Goal: Task Accomplishment & Management: Manage account settings

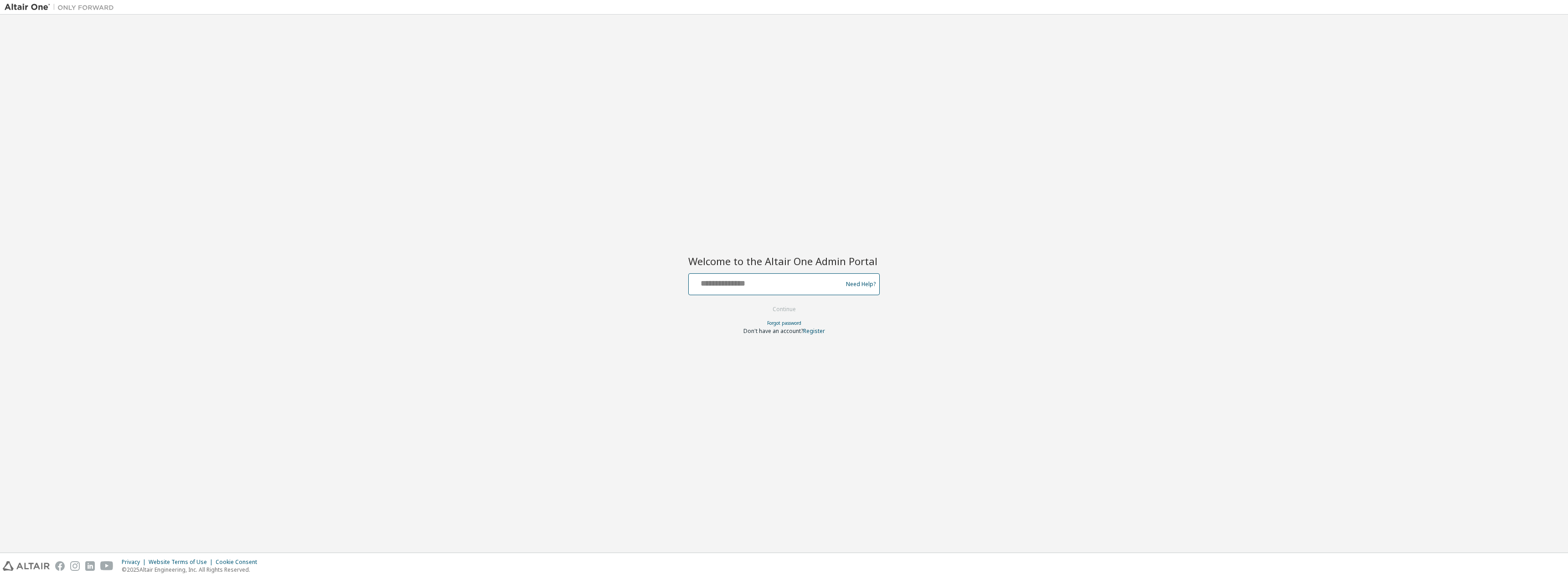
click at [768, 277] on input "text" at bounding box center [768, 282] width 149 height 13
click at [780, 279] on input "**********" at bounding box center [768, 282] width 149 height 13
type input "**********"
click at [779, 311] on button "Continue" at bounding box center [784, 309] width 43 height 14
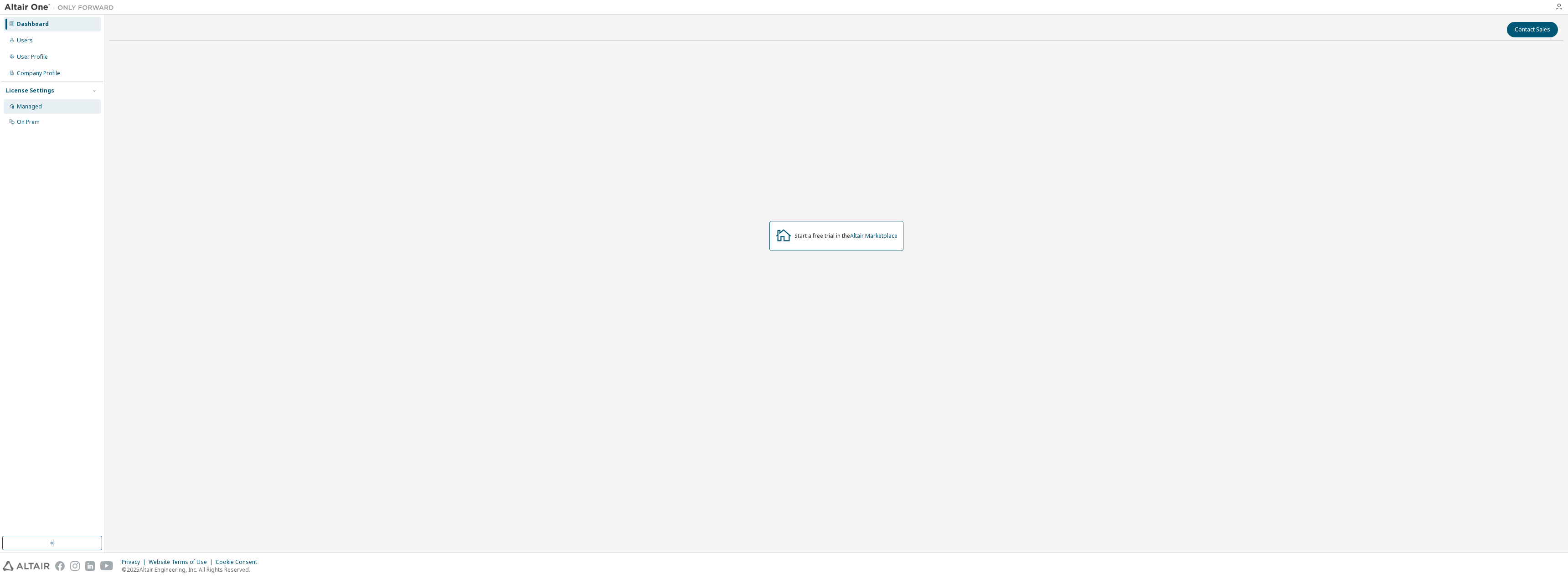
click at [43, 104] on div "Managed" at bounding box center [52, 106] width 97 height 14
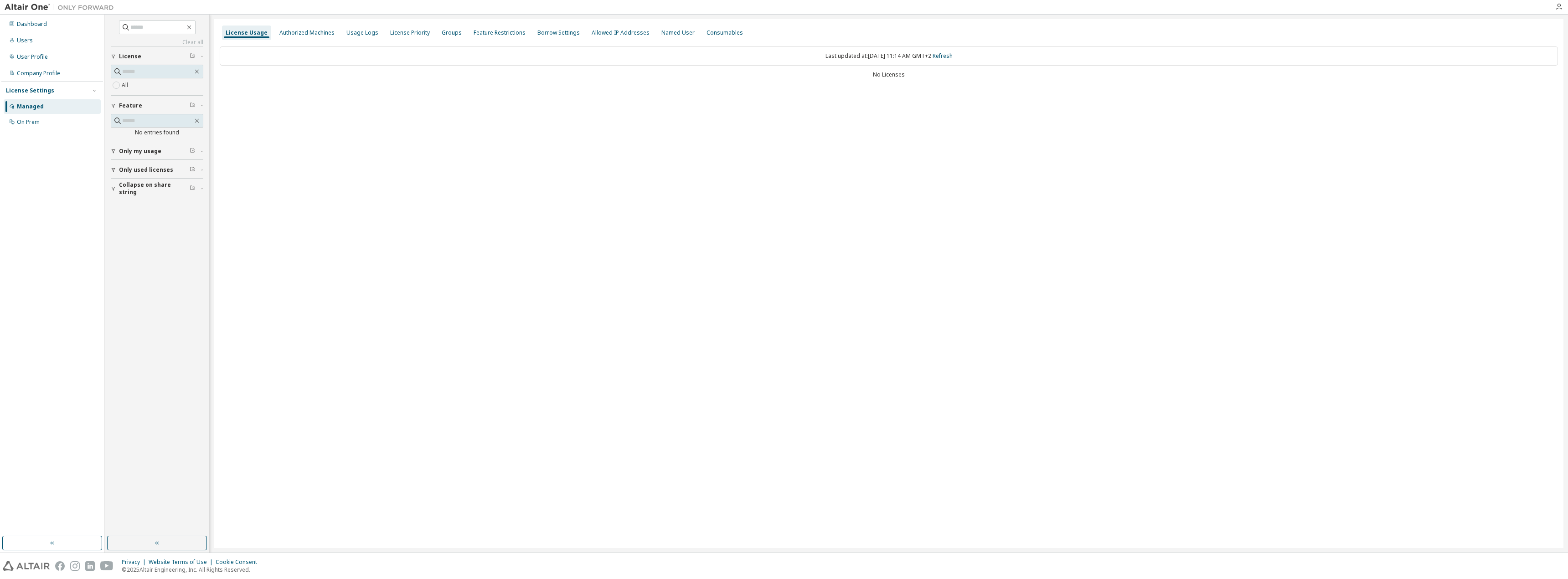
click at [248, 31] on div "License Usage" at bounding box center [246, 33] width 42 height 8
click at [303, 34] on div "Authorized Machines" at bounding box center [307, 33] width 55 height 8
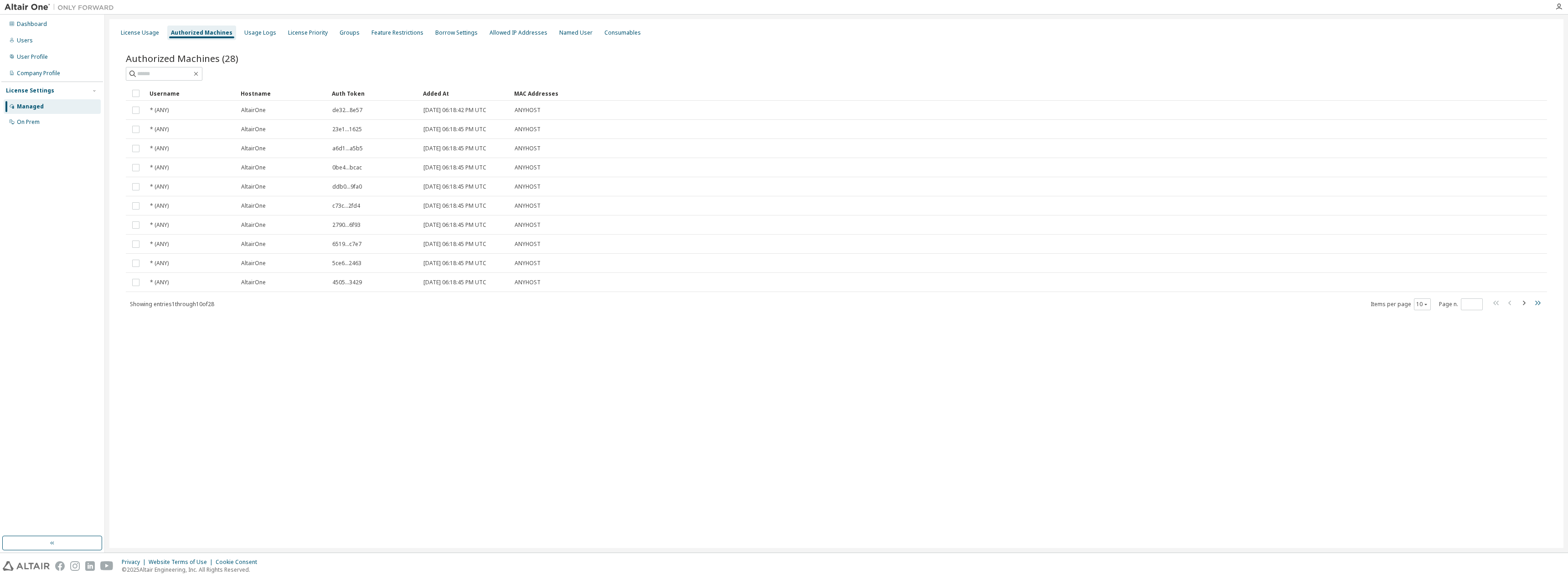
click at [1537, 300] on icon "button" at bounding box center [1538, 303] width 11 height 11
type input "*"
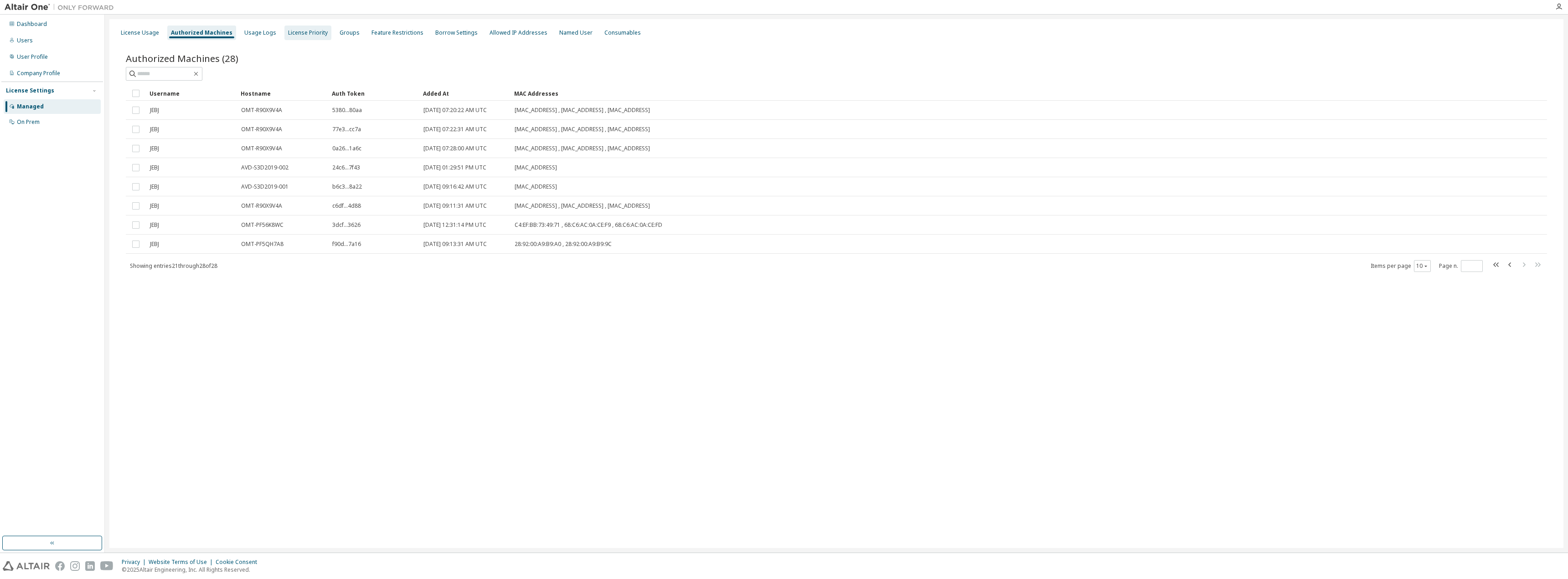
click at [290, 35] on div "License Priority" at bounding box center [308, 33] width 40 height 8
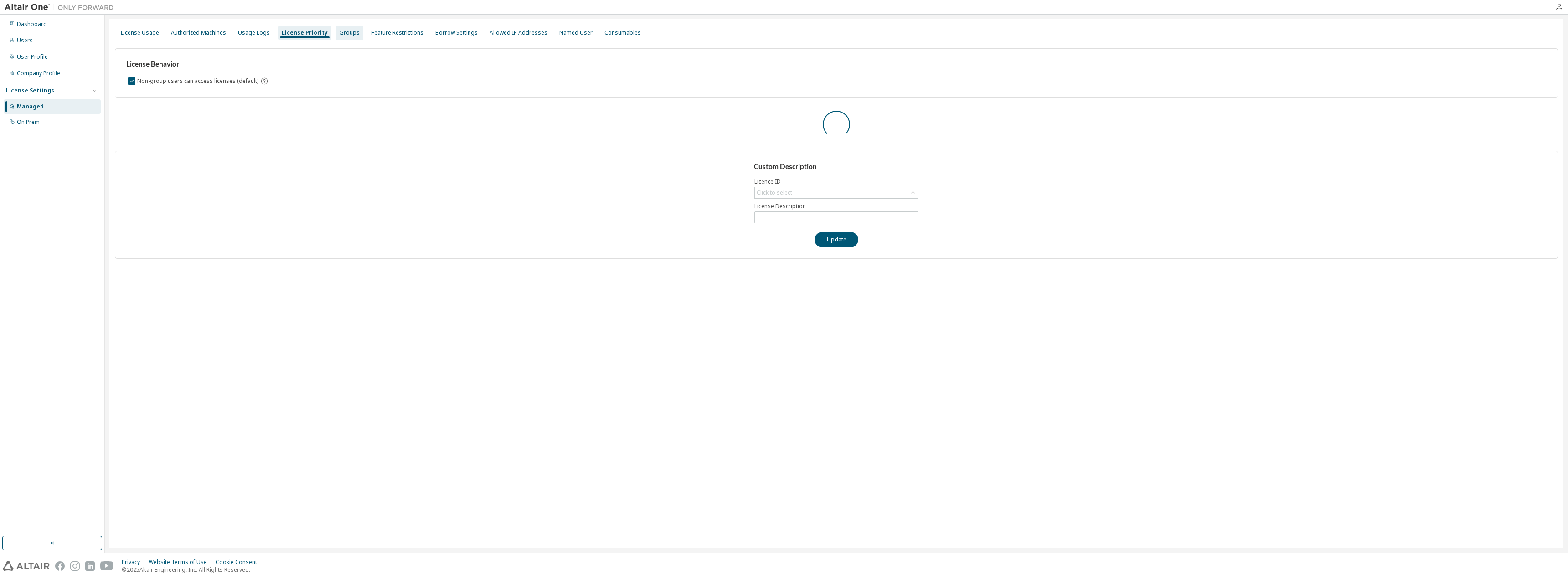
click at [349, 34] on div "Groups" at bounding box center [350, 33] width 20 height 8
click at [394, 34] on div "Feature Restrictions" at bounding box center [392, 33] width 52 height 8
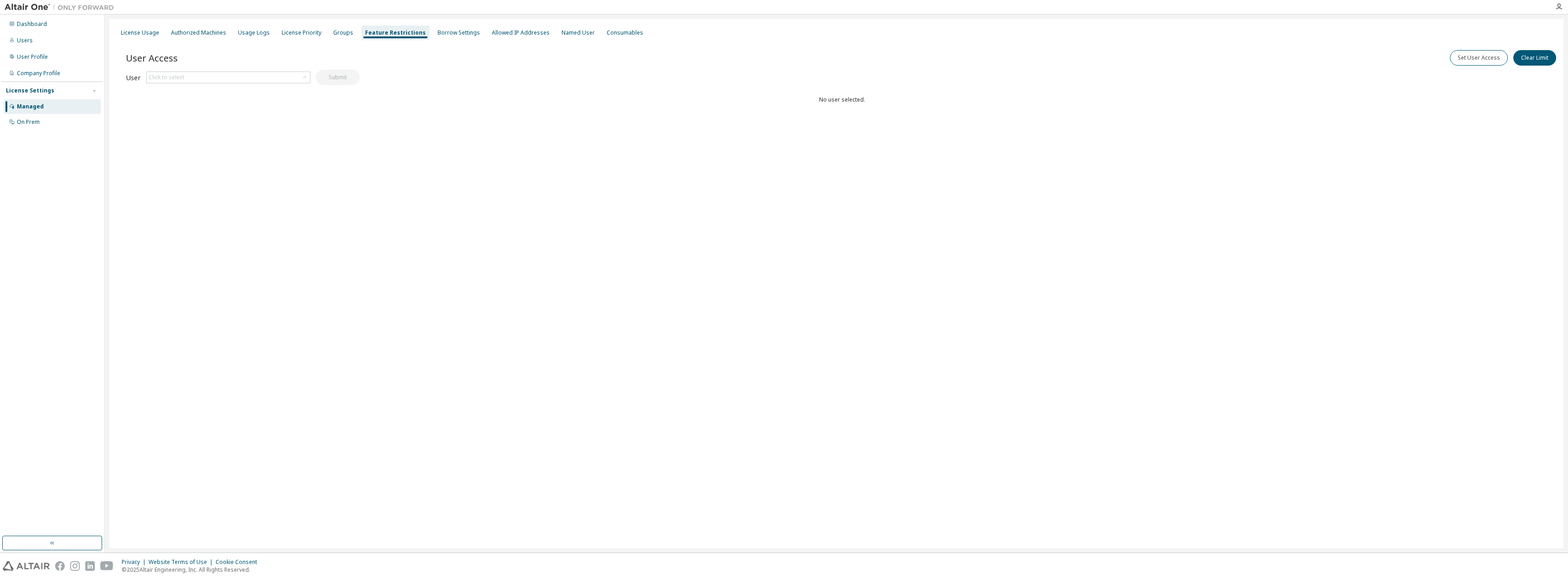
click at [34, 104] on div "Managed" at bounding box center [30, 107] width 27 height 8
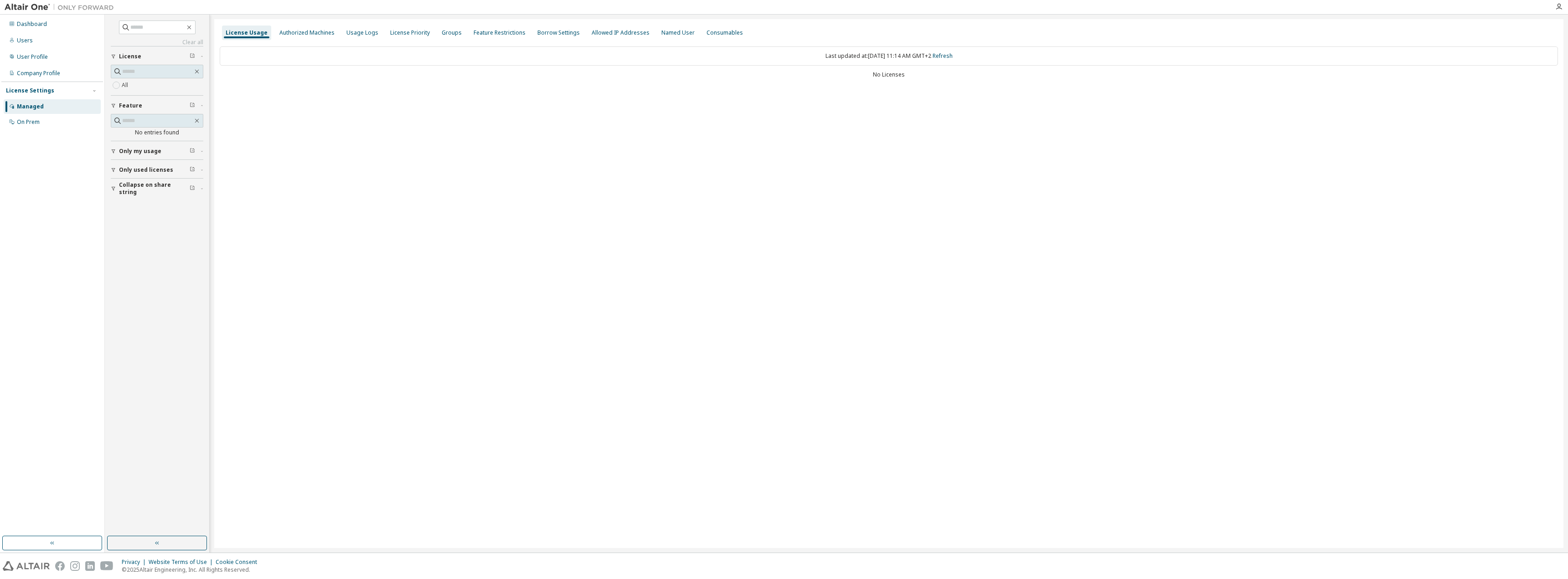
click at [140, 86] on div "All" at bounding box center [156, 85] width 92 height 11
click at [21, 45] on div "Users" at bounding box center [52, 40] width 97 height 14
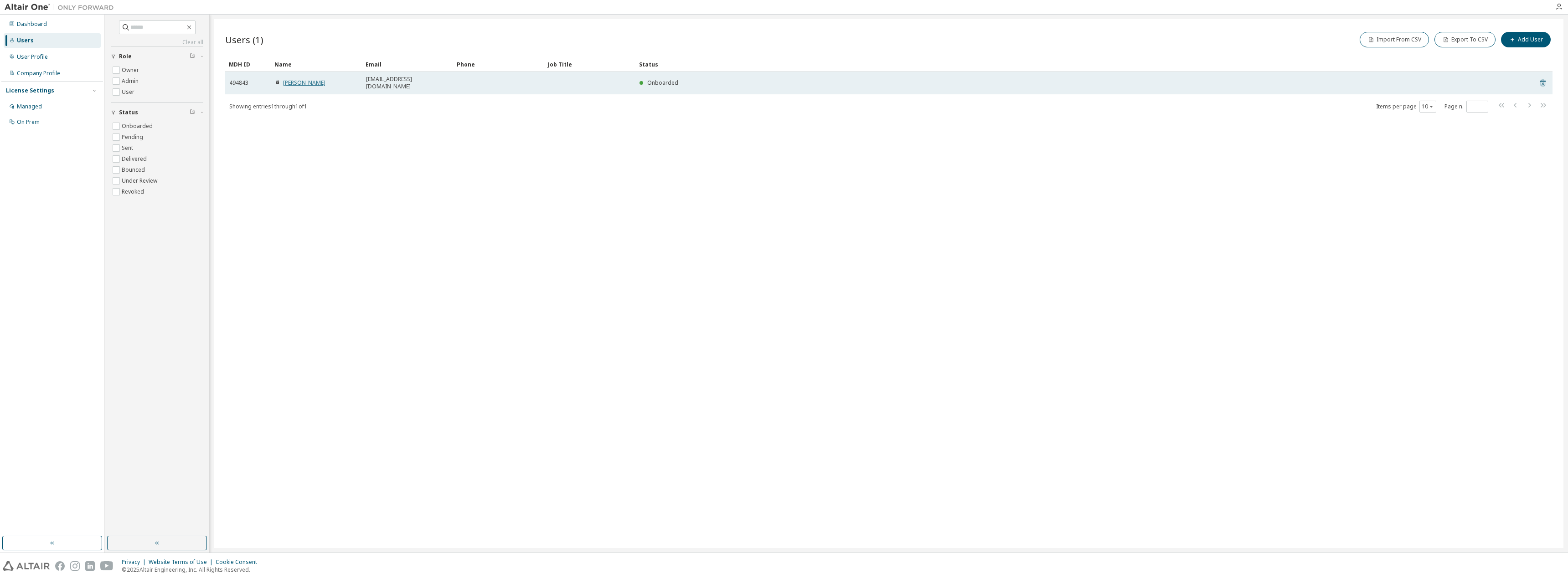
click at [297, 78] on link "Jeppe Bjoerk" at bounding box center [304, 82] width 43 height 8
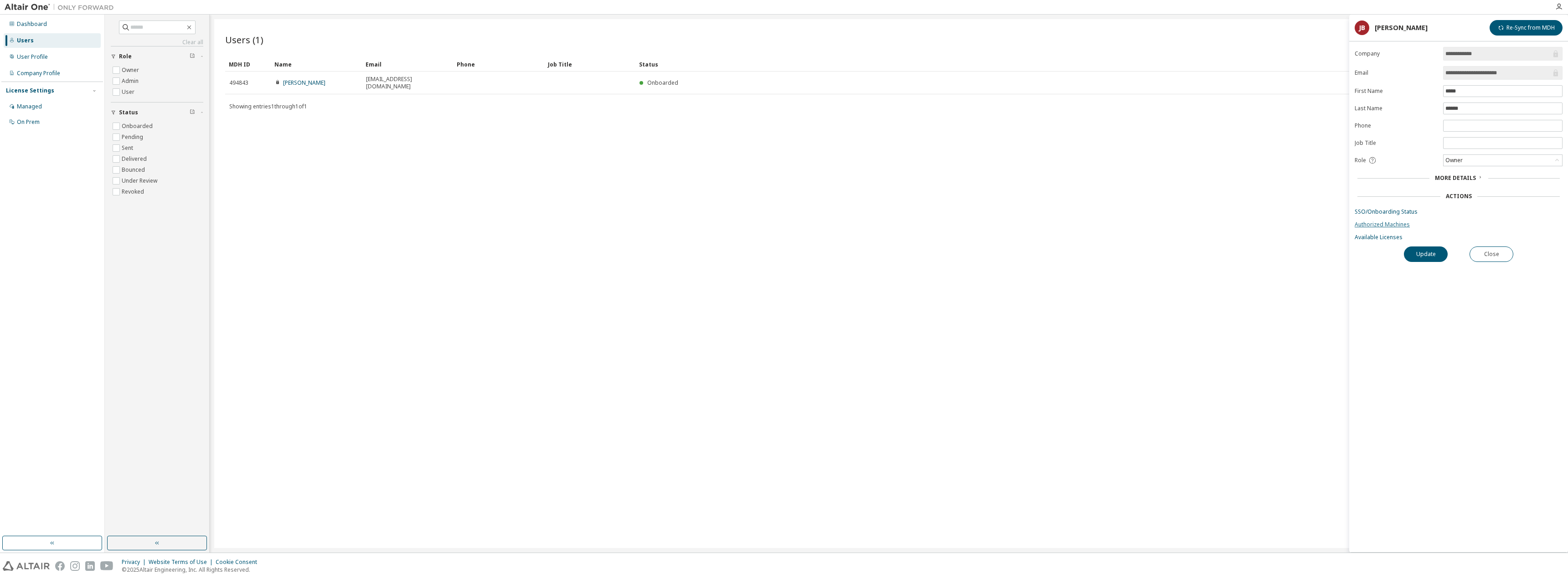
click at [1391, 225] on link "Authorized Machines" at bounding box center [1459, 225] width 208 height 8
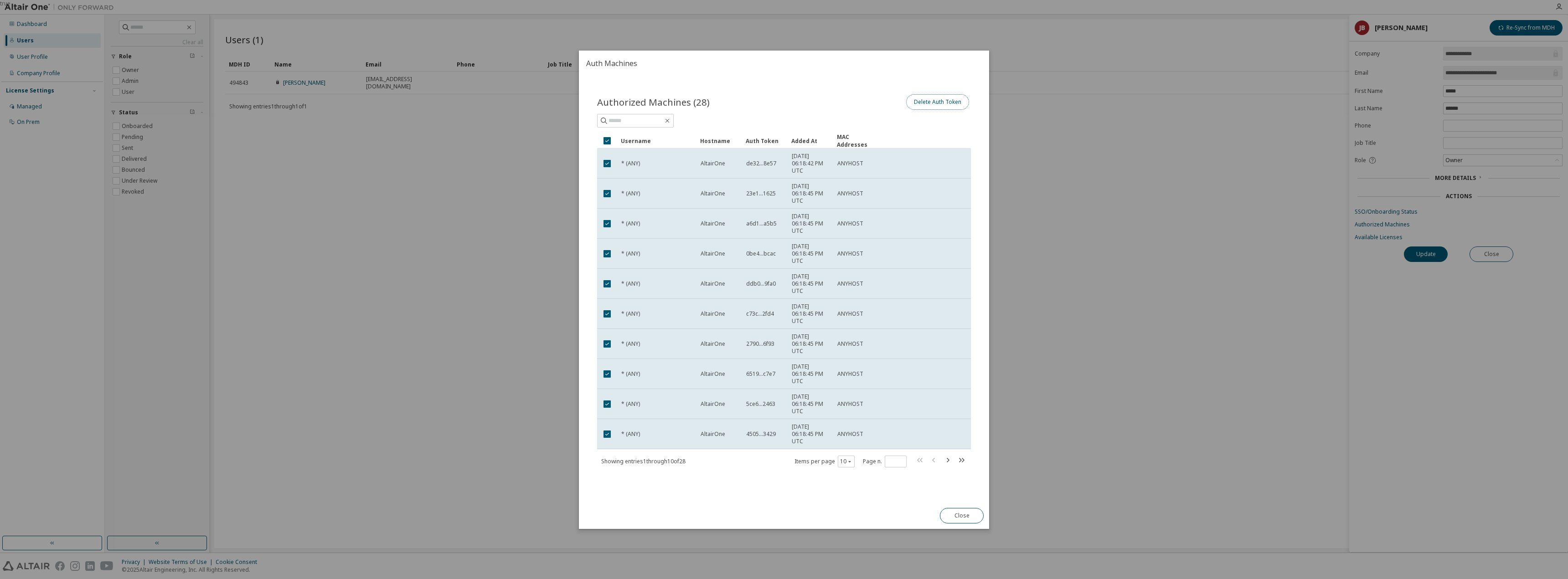
click at [925, 107] on button "Delete Auth Token" at bounding box center [938, 102] width 63 height 15
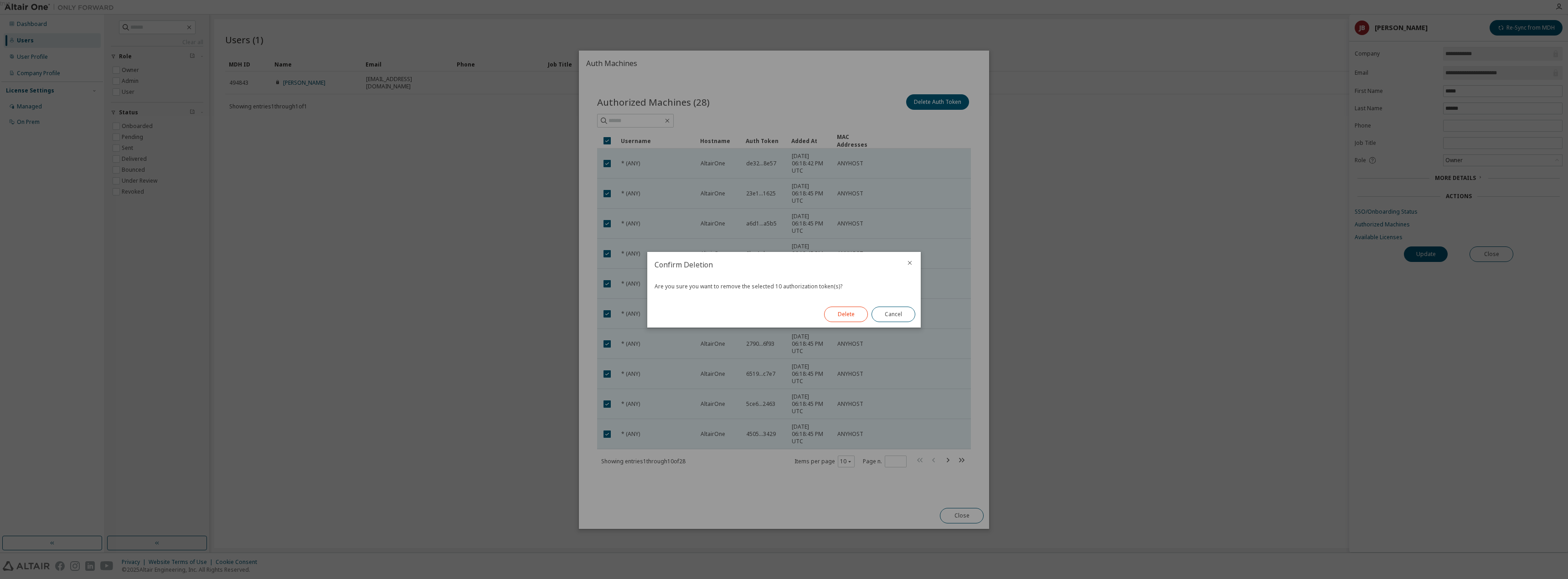
click at [858, 312] on button "Delete" at bounding box center [845, 315] width 43 height 15
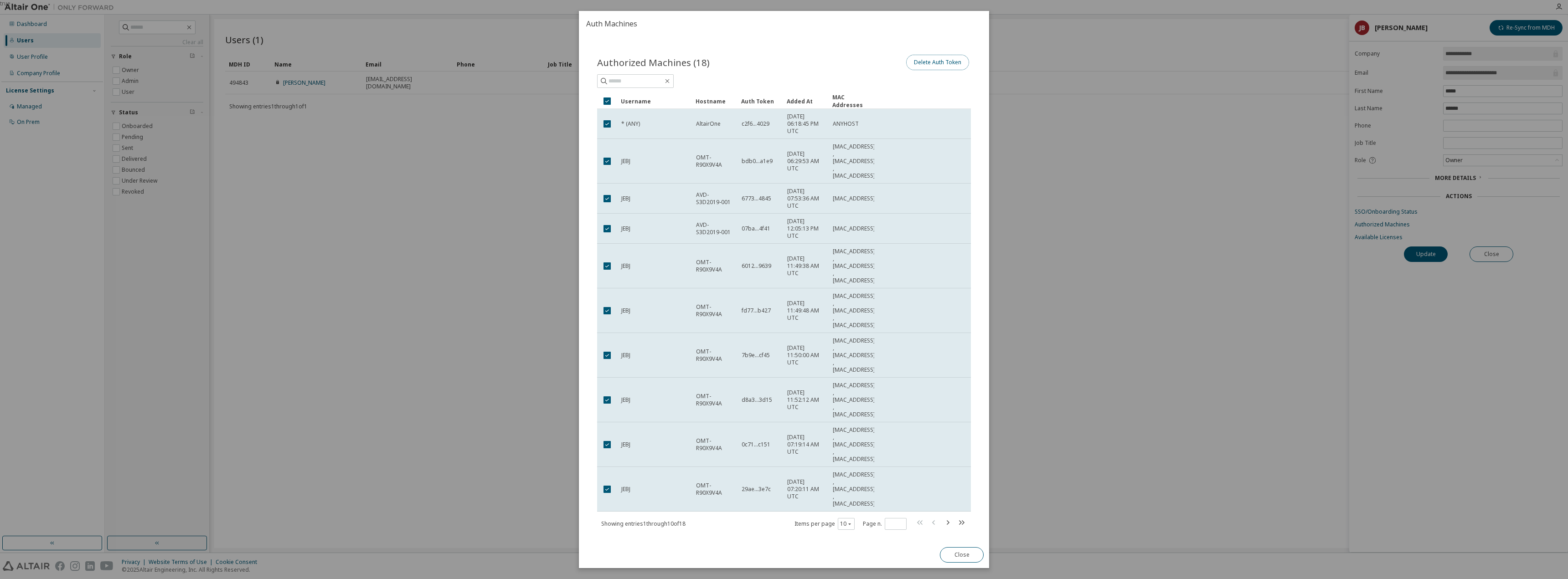
click at [937, 57] on button "Delete Auth Token" at bounding box center [938, 62] width 63 height 15
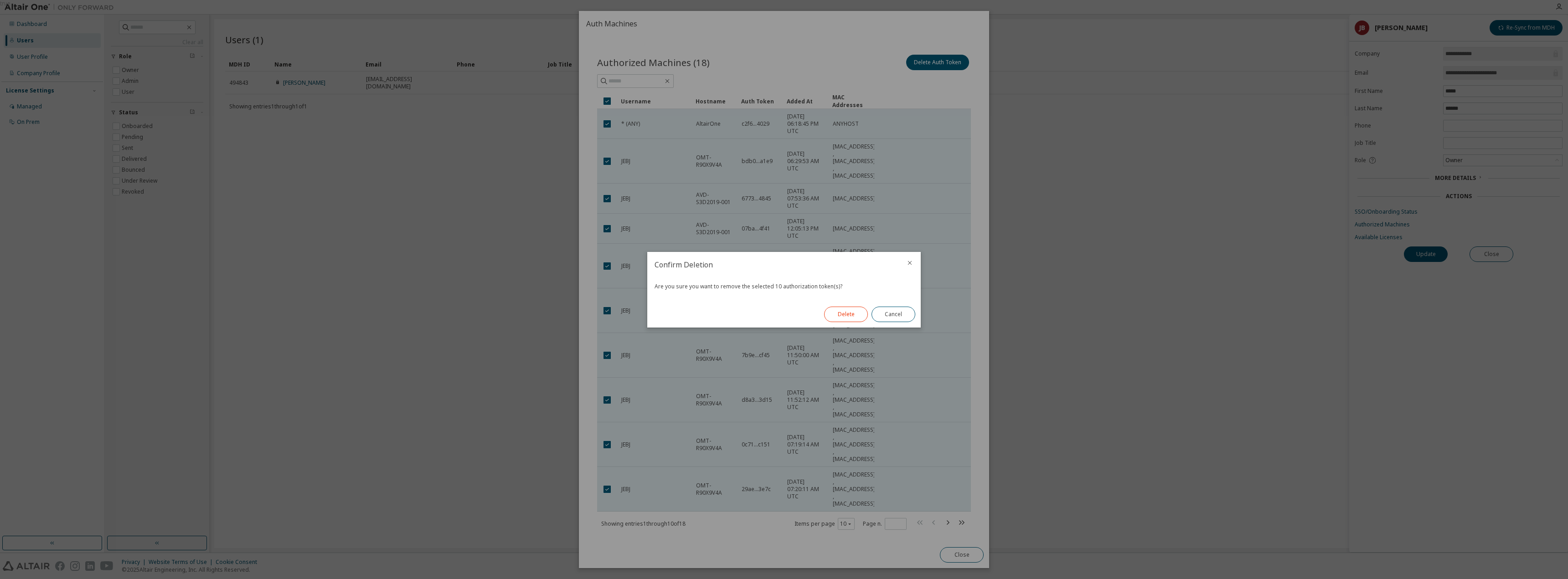
click at [854, 311] on button "Delete" at bounding box center [845, 315] width 43 height 15
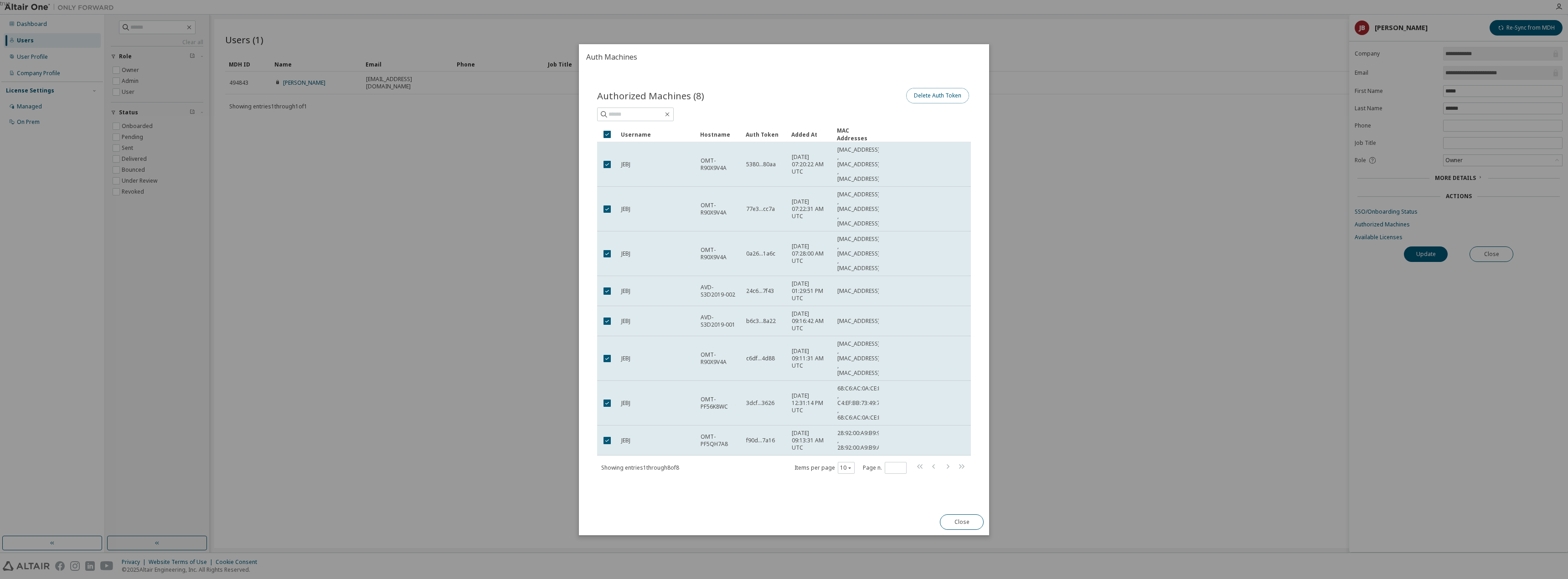
click at [951, 98] on button "Delete Auth Token" at bounding box center [938, 95] width 63 height 15
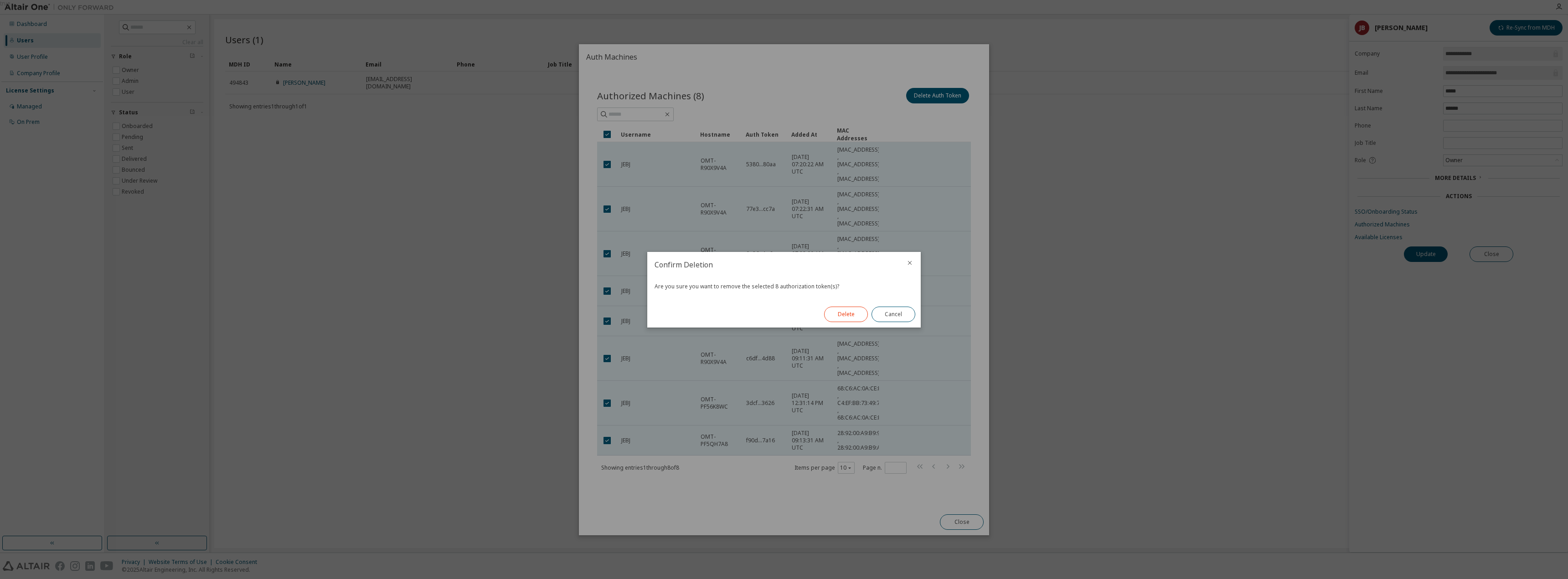
click at [856, 311] on button "Delete" at bounding box center [845, 315] width 43 height 15
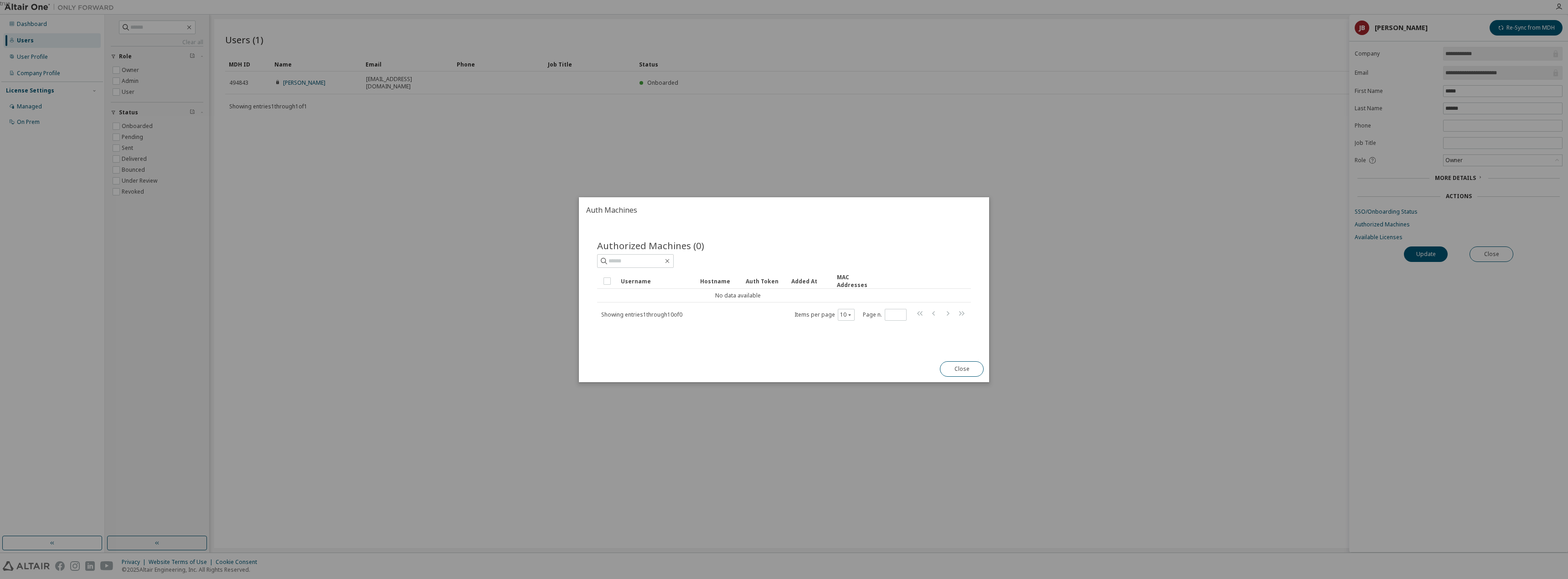
click at [40, 35] on div "true" at bounding box center [784, 290] width 1568 height 579
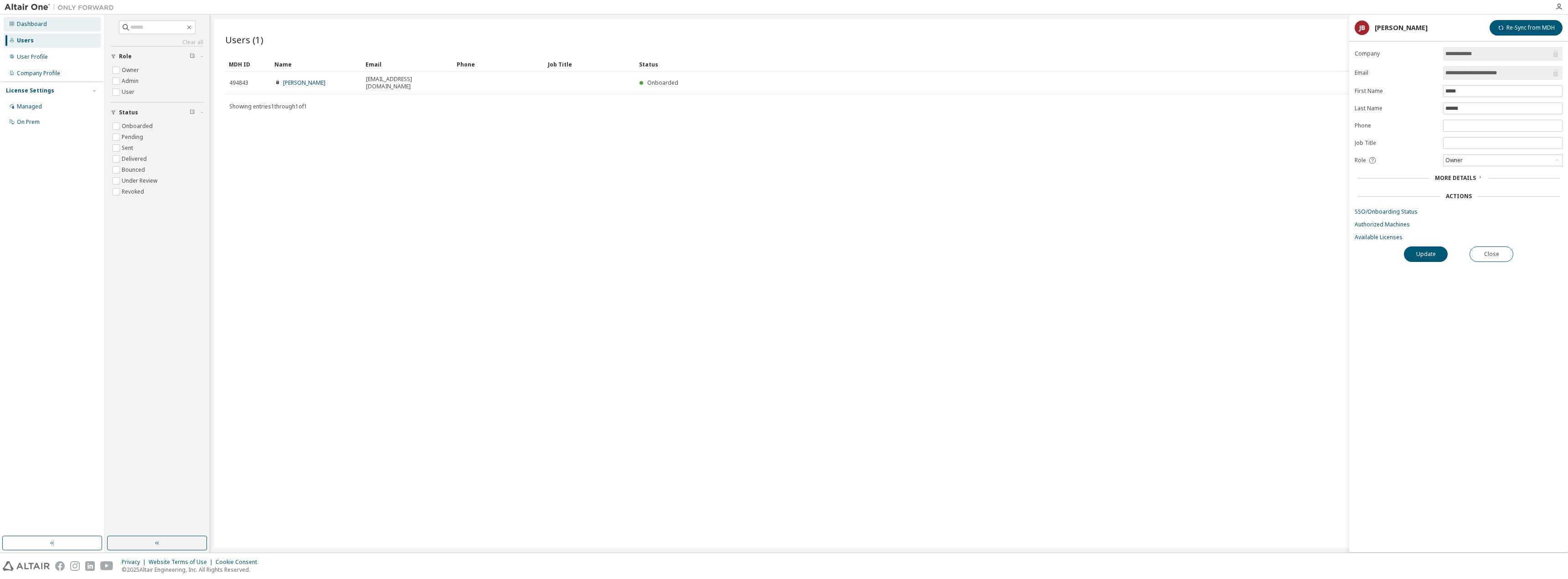
click at [11, 22] on icon at bounding box center [11, 24] width 5 height 5
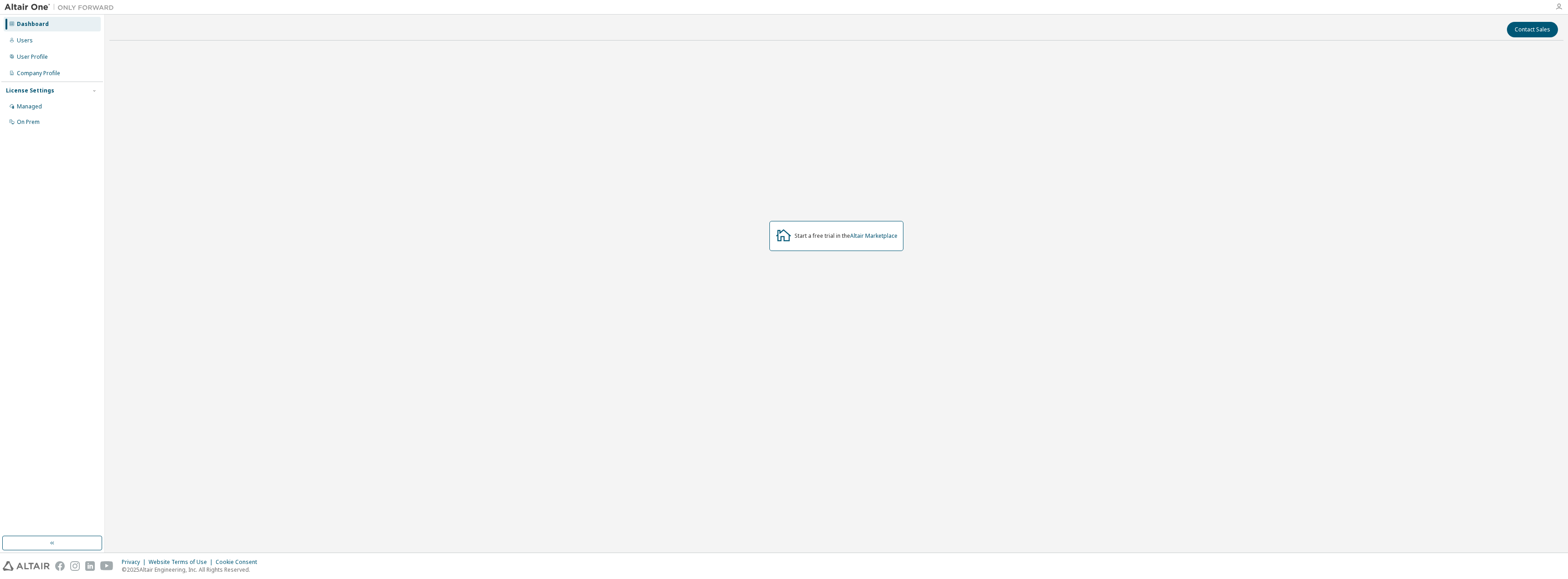
click at [1560, 9] on icon "button" at bounding box center [1560, 7] width 8 height 8
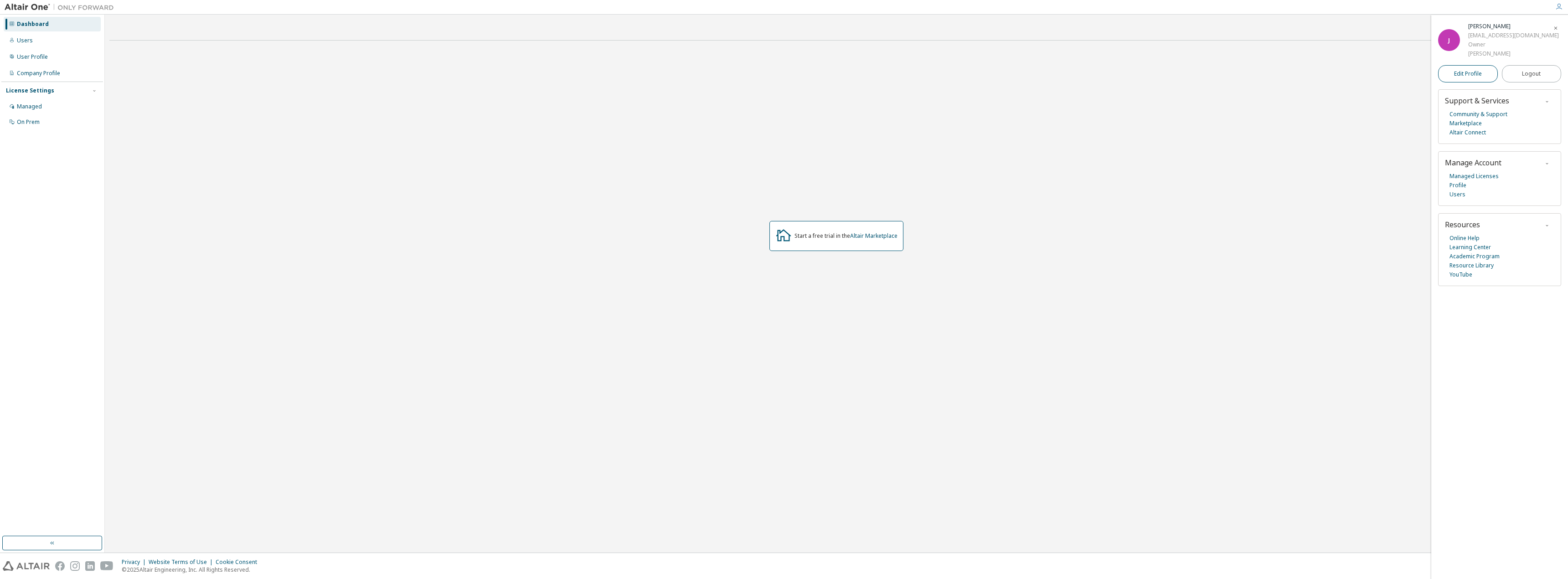
click at [1477, 69] on span "Edit Profile" at bounding box center [1468, 74] width 27 height 9
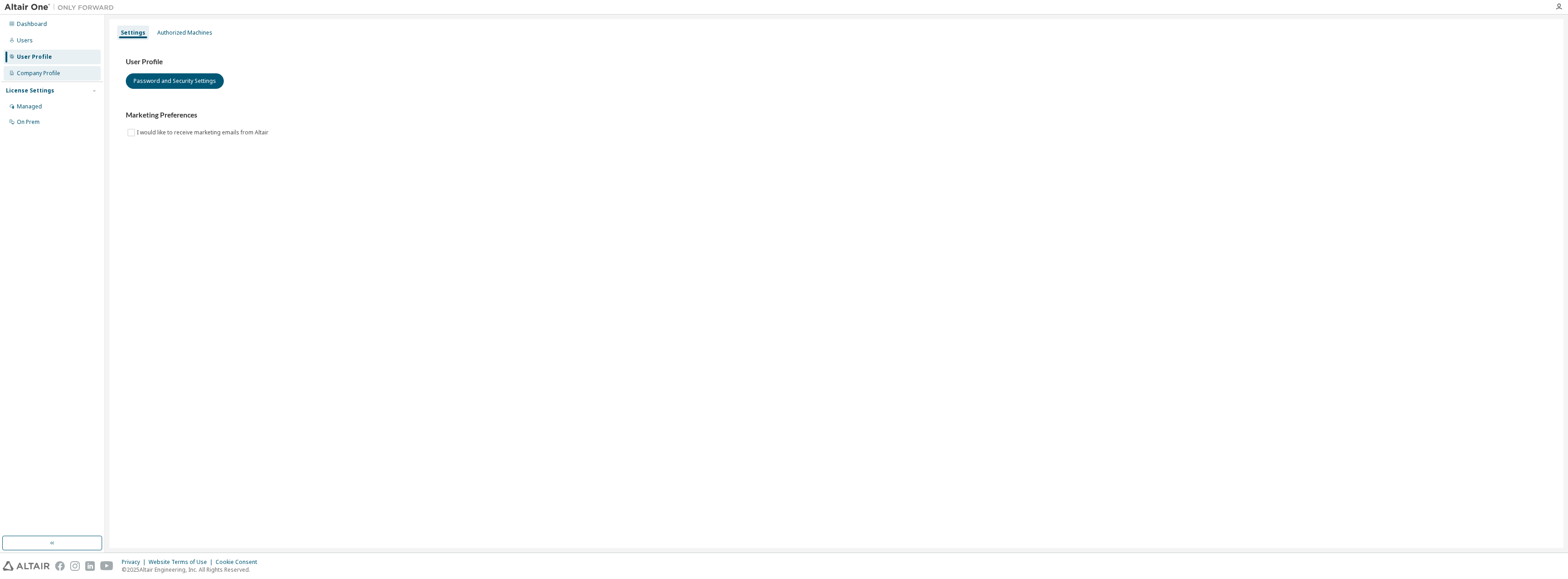
click at [41, 72] on div "Company Profile" at bounding box center [38, 74] width 43 height 8
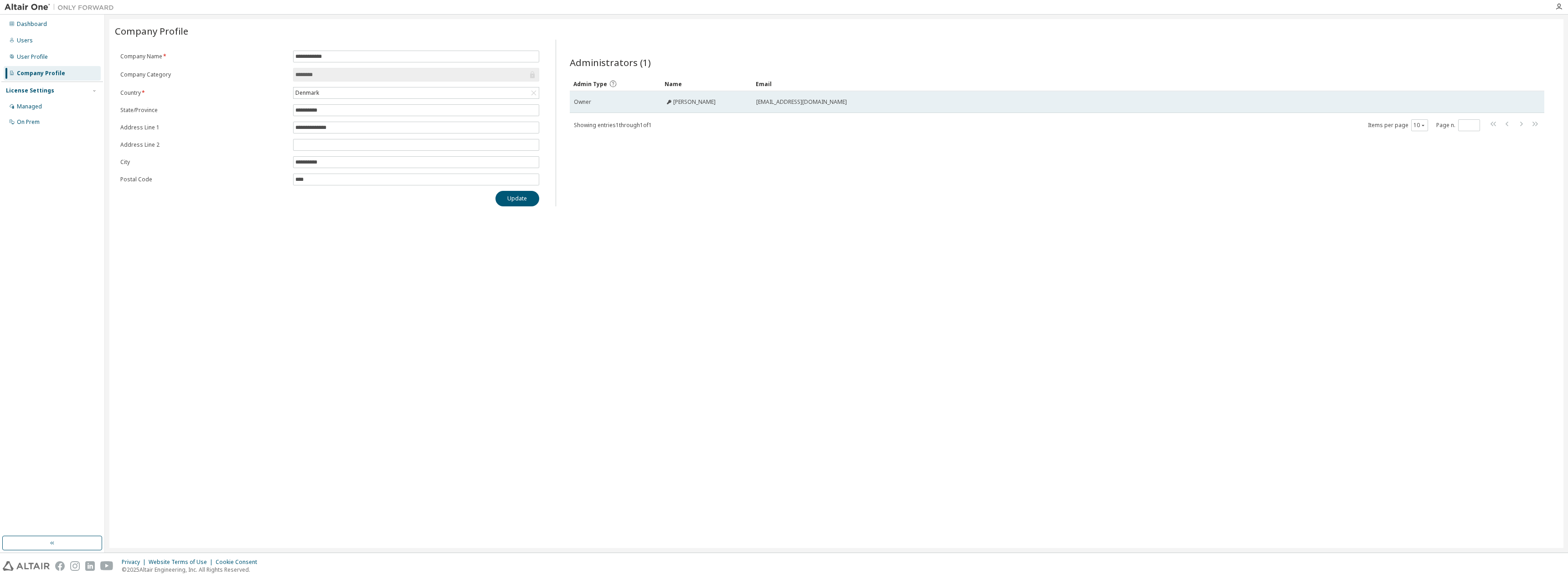
click at [681, 108] on td "Jeppe Bjoerk" at bounding box center [707, 102] width 91 height 22
click at [685, 101] on span "Jeppe Bjoerk" at bounding box center [694, 102] width 43 height 8
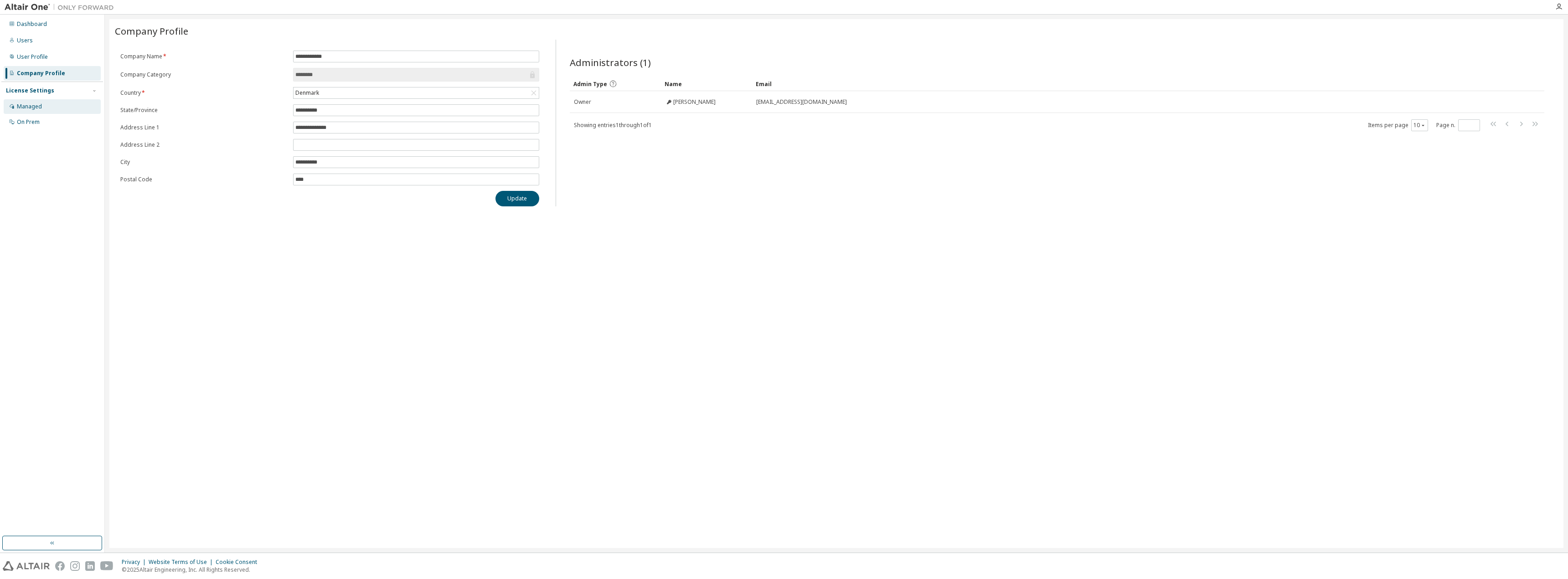
click at [29, 106] on div "Managed" at bounding box center [29, 107] width 25 height 8
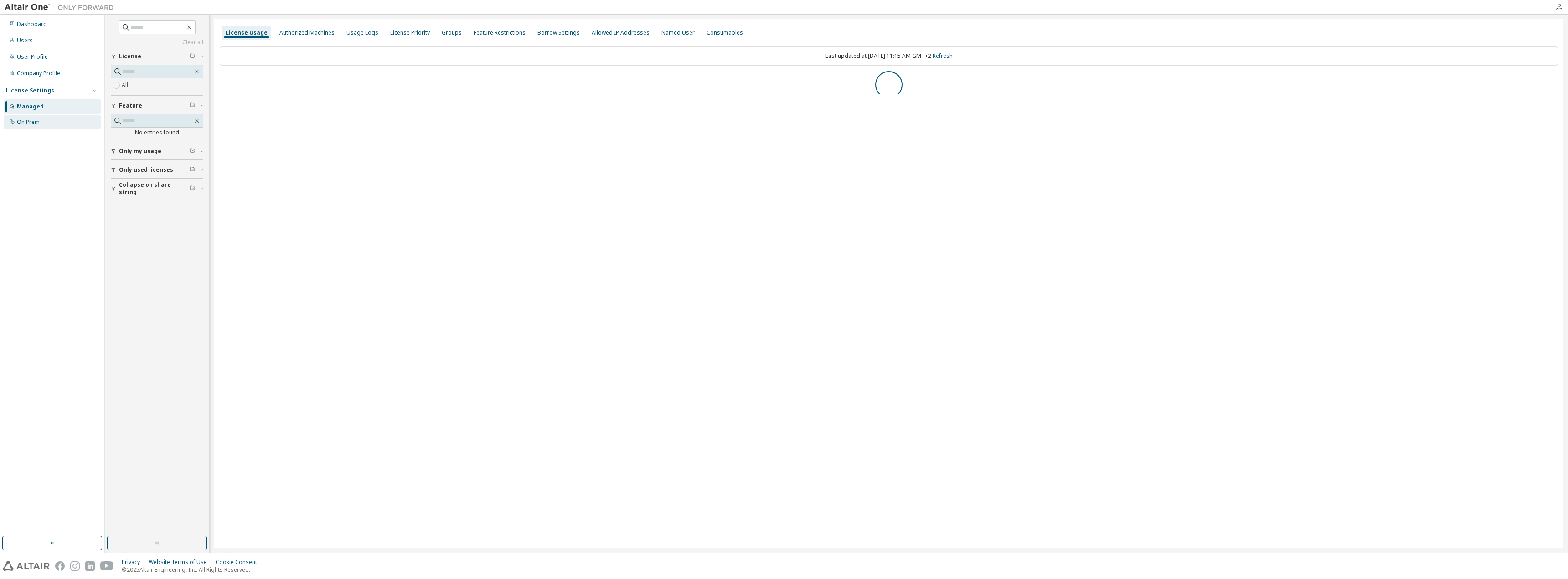
click at [27, 116] on div "On Prem" at bounding box center [52, 122] width 97 height 14
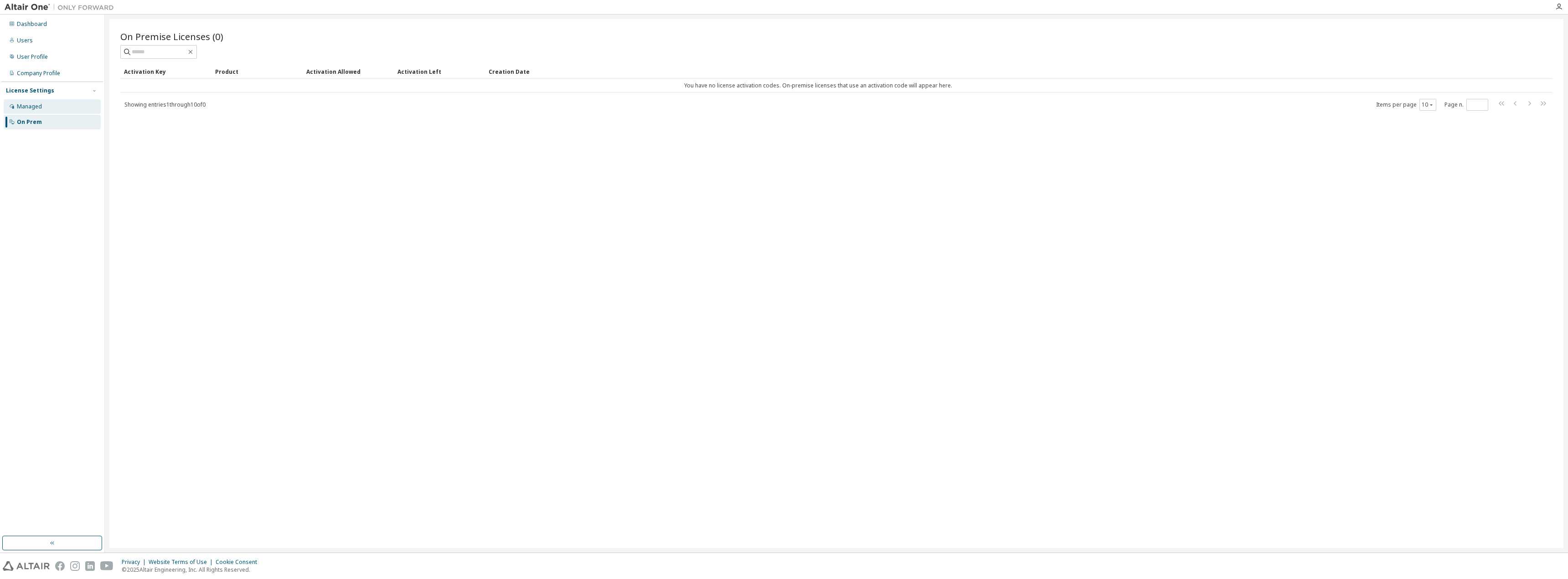
click at [18, 101] on div "Managed" at bounding box center [52, 106] width 97 height 14
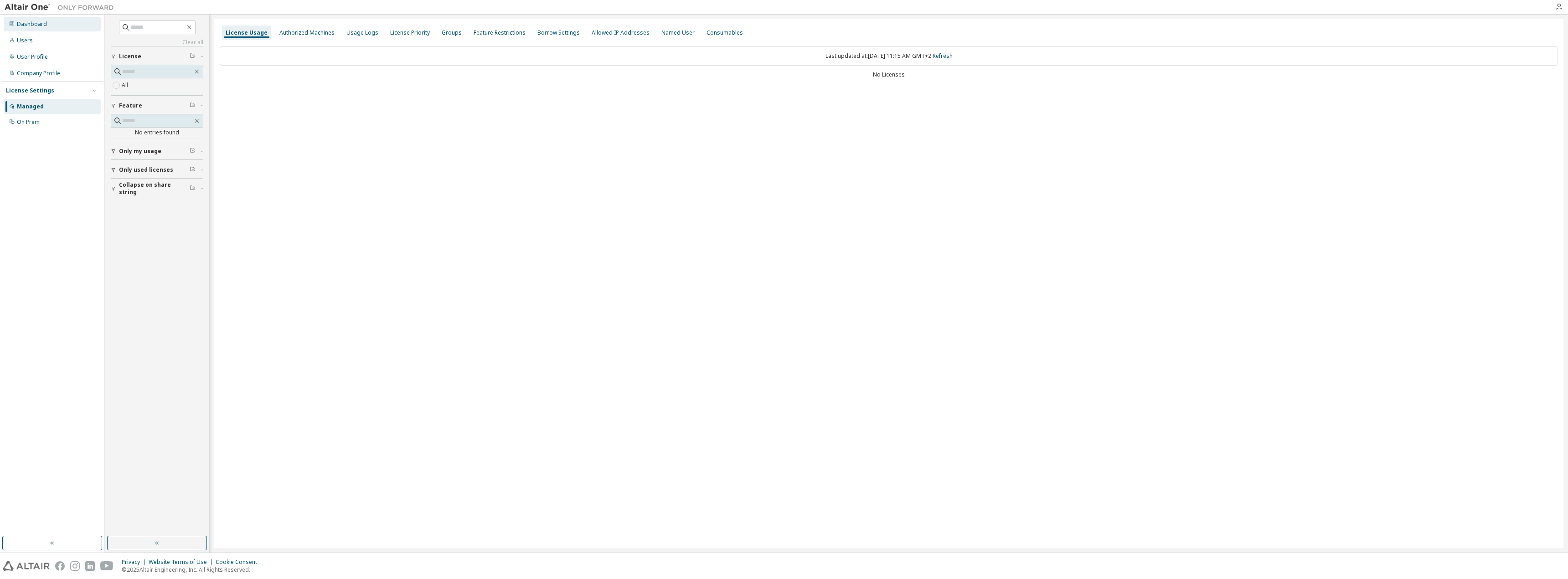
click at [21, 23] on div "Dashboard" at bounding box center [31, 24] width 30 height 8
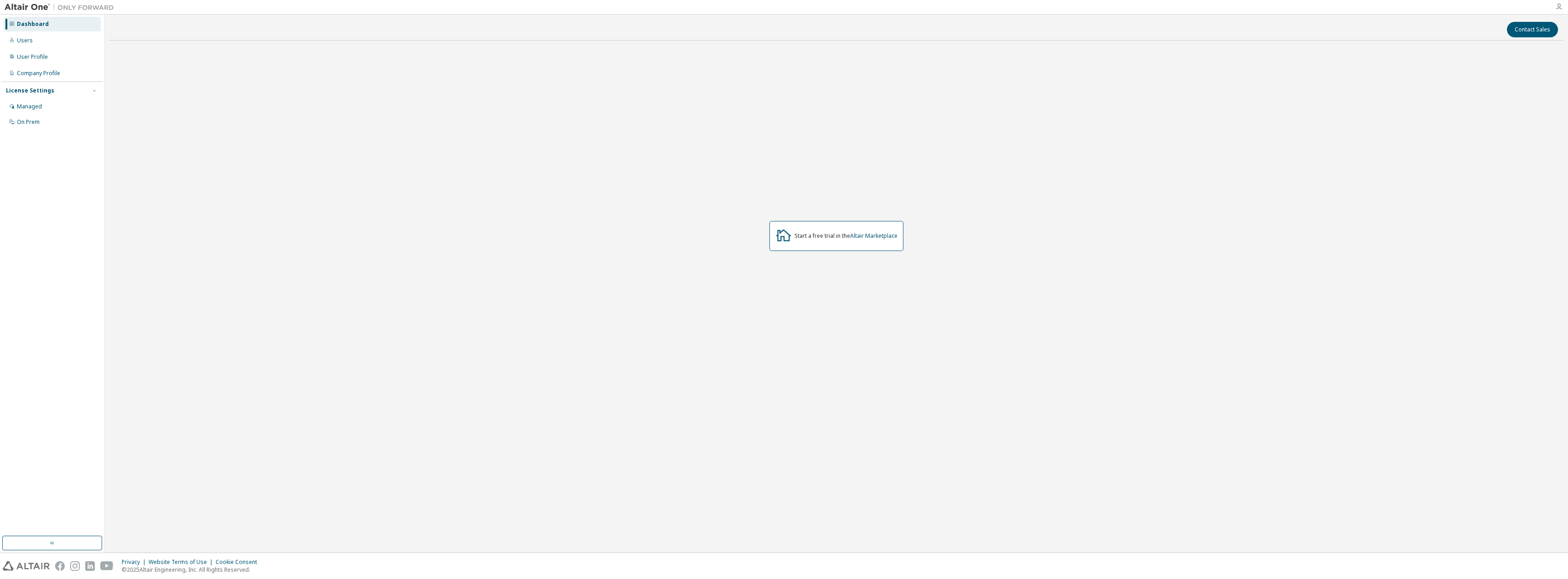
click at [1557, 5] on icon "button" at bounding box center [1560, 7] width 8 height 8
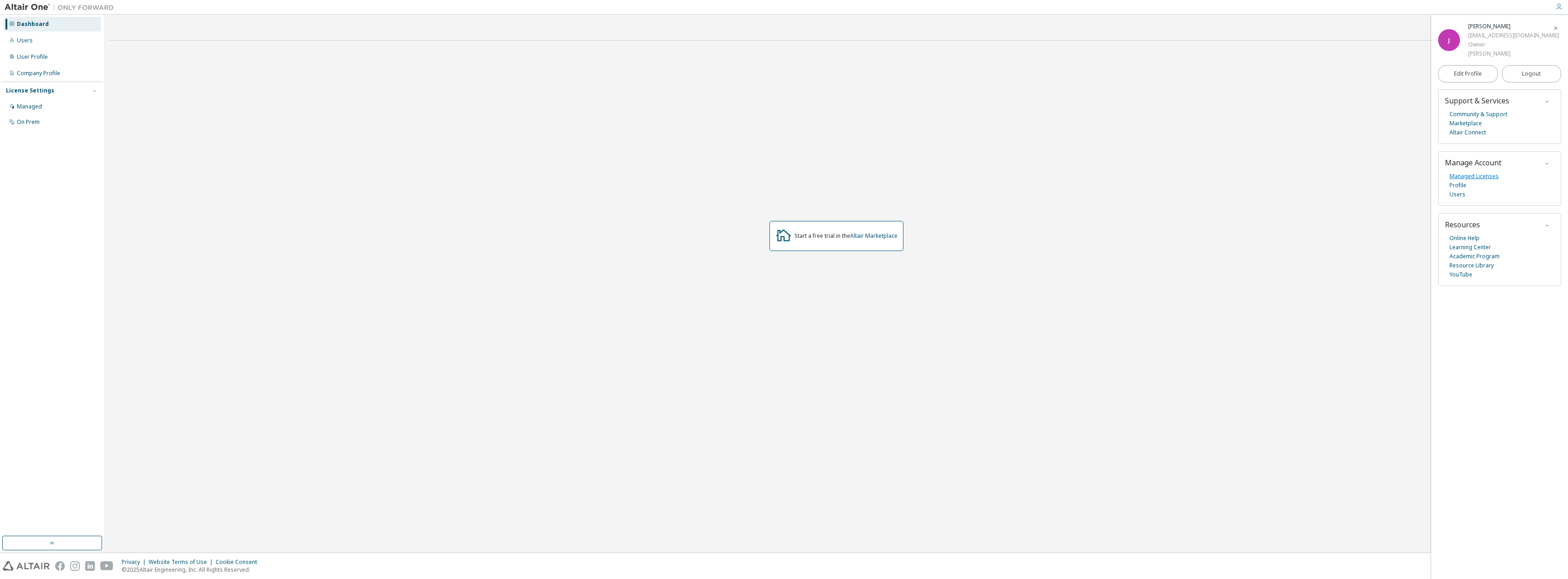
click at [1479, 179] on link "Managed Licenses" at bounding box center [1474, 176] width 50 height 9
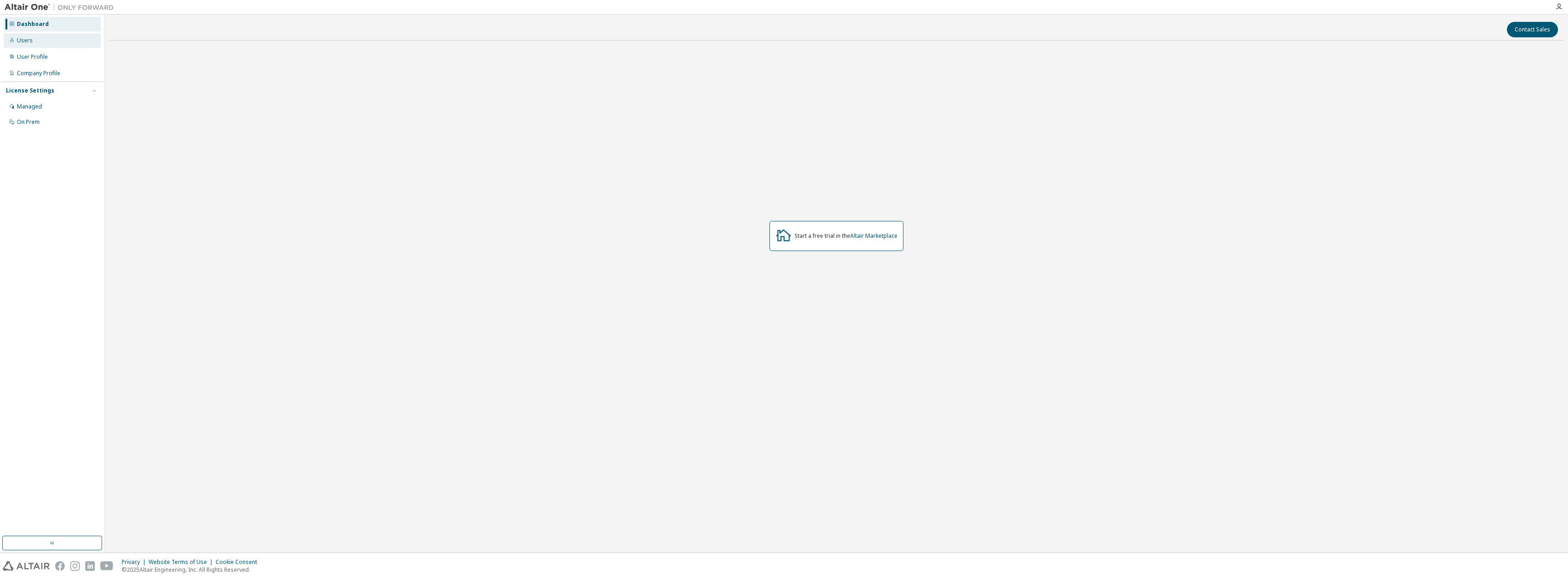
click at [27, 43] on div "Users" at bounding box center [24, 40] width 16 height 8
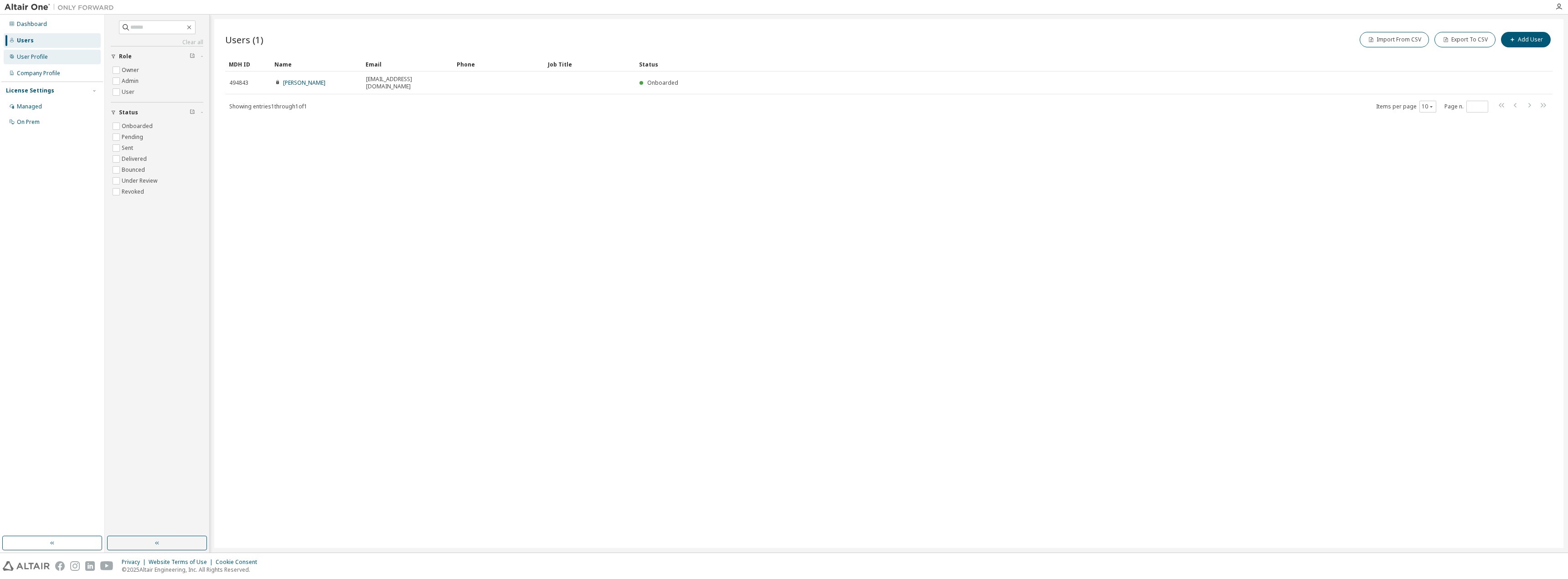
click at [41, 52] on div "User Profile" at bounding box center [52, 56] width 97 height 14
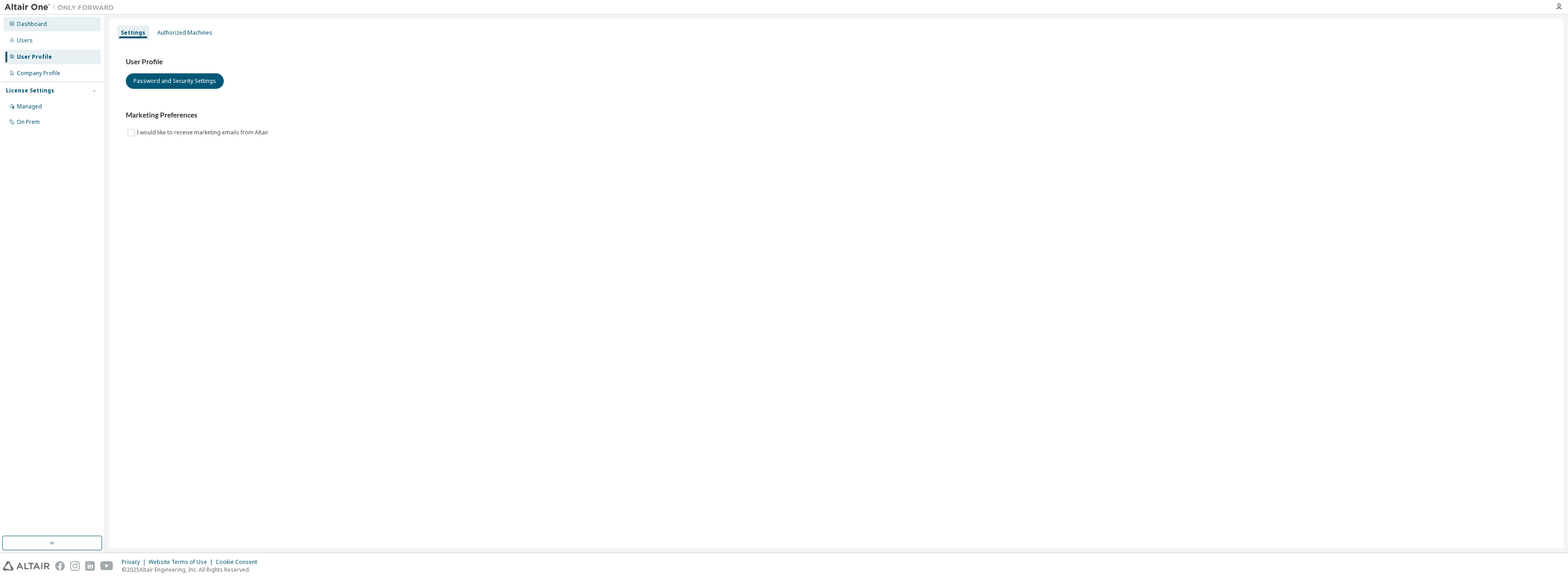
click at [30, 20] on div "Dashboard" at bounding box center [52, 24] width 97 height 14
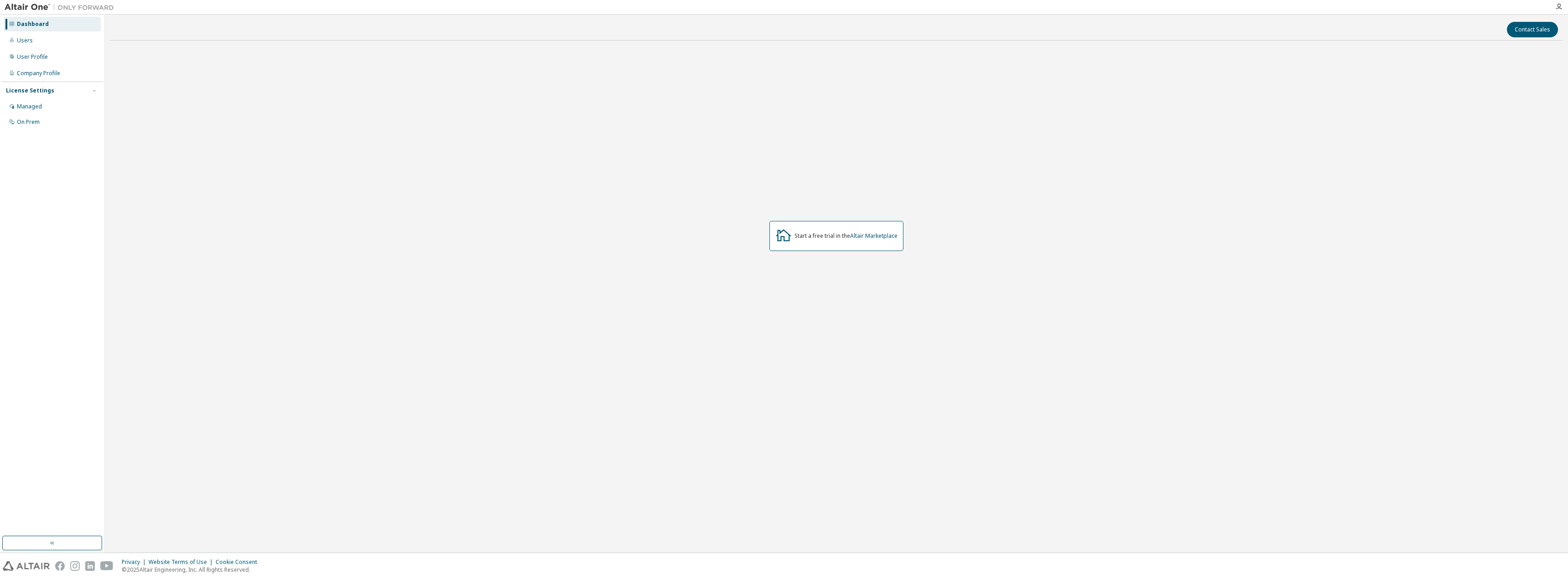
click at [50, 6] on img at bounding box center [62, 8] width 114 height 9
click at [30, 6] on img at bounding box center [62, 8] width 114 height 9
click at [872, 233] on link "Altair Marketplace" at bounding box center [874, 235] width 47 height 8
